Goal: Task Accomplishment & Management: Complete application form

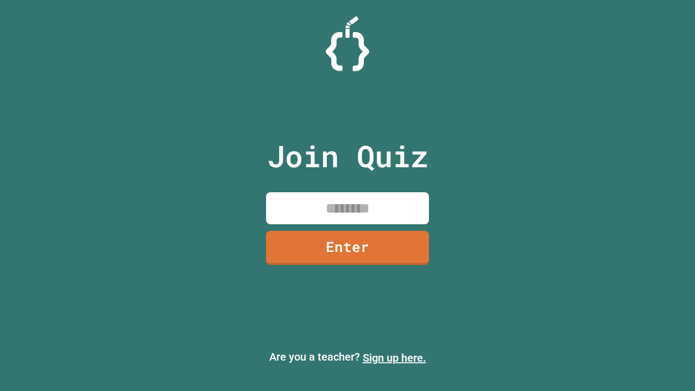
click at [394, 358] on link "Sign up here." at bounding box center [395, 357] width 64 height 13
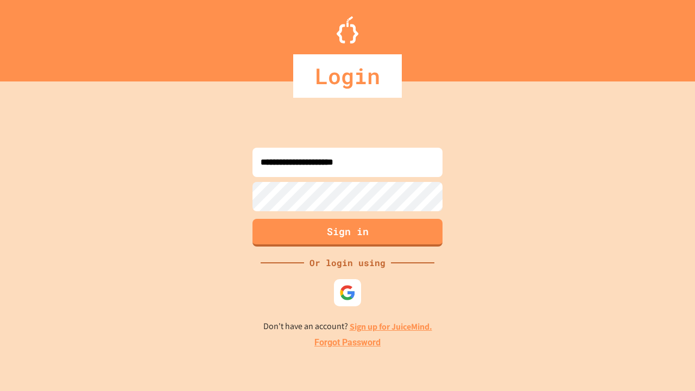
type input "**********"
